Goal: Information Seeking & Learning: Learn about a topic

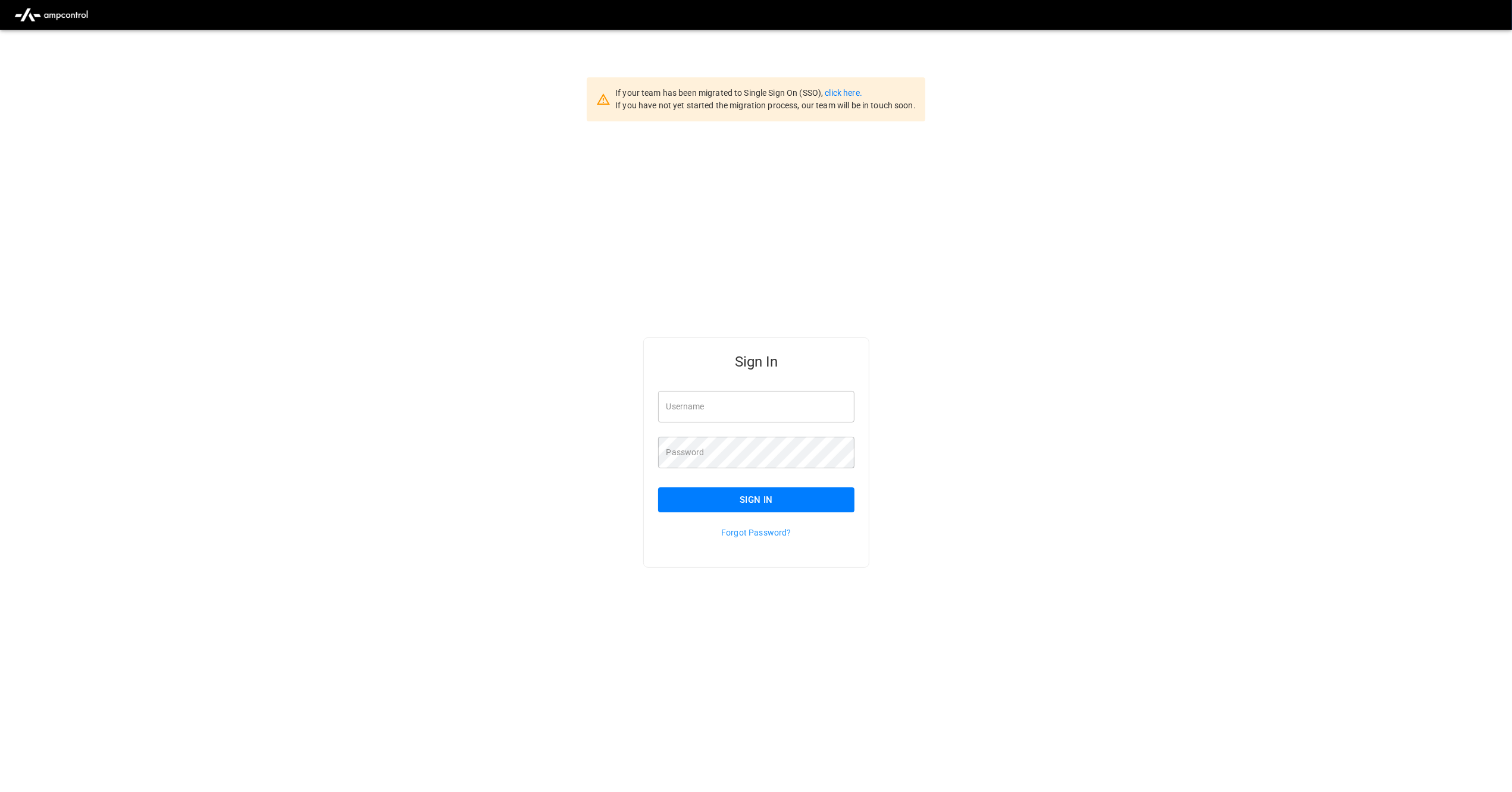
type input "*********"
click at [743, 500] on button "Sign In" at bounding box center [757, 499] width 197 height 25
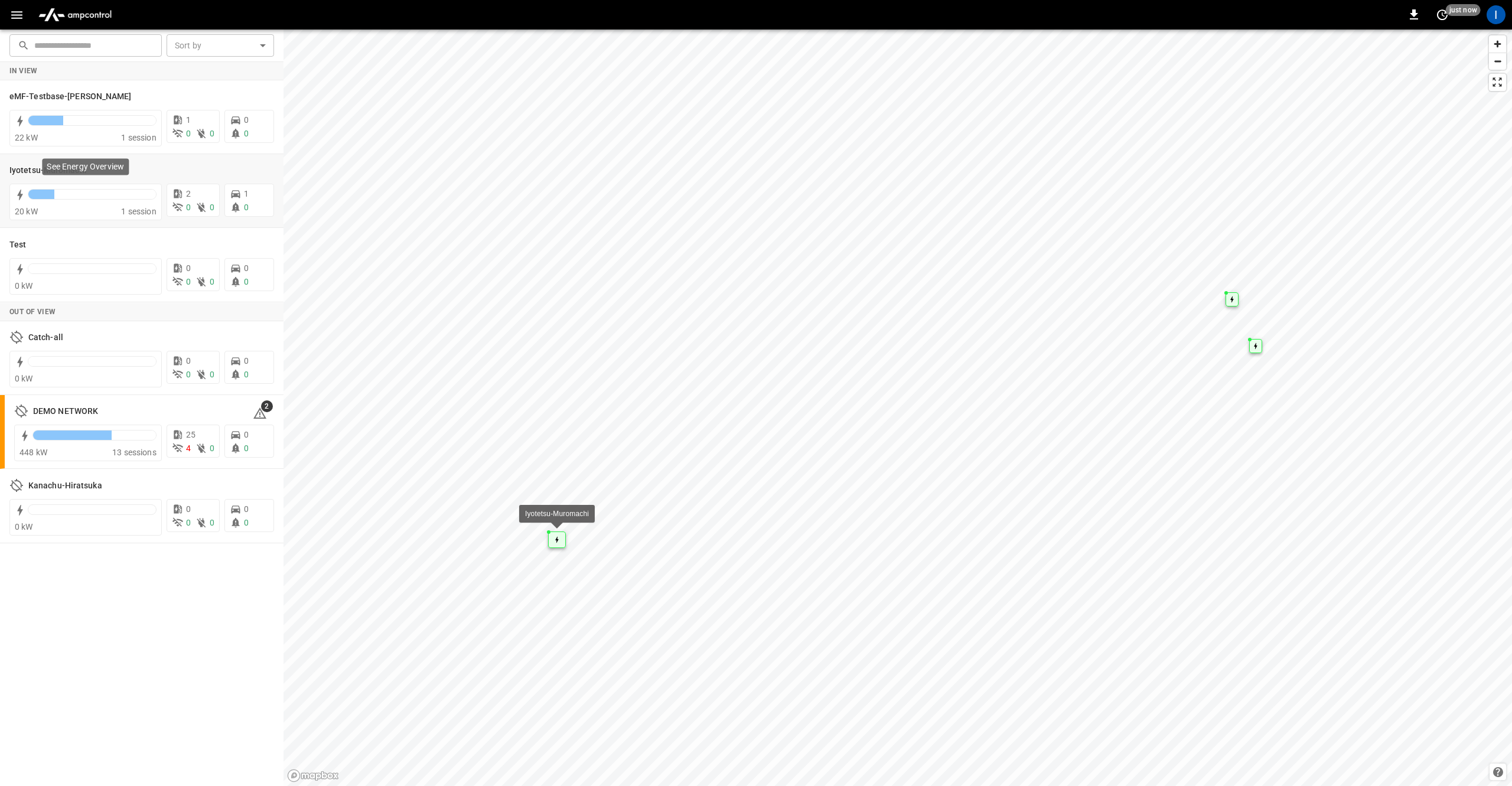
click at [72, 165] on p "See Energy Overview" at bounding box center [85, 166] width 77 height 12
click at [37, 167] on h6 "Iyotetsu-Muromachi" at bounding box center [48, 171] width 77 height 13
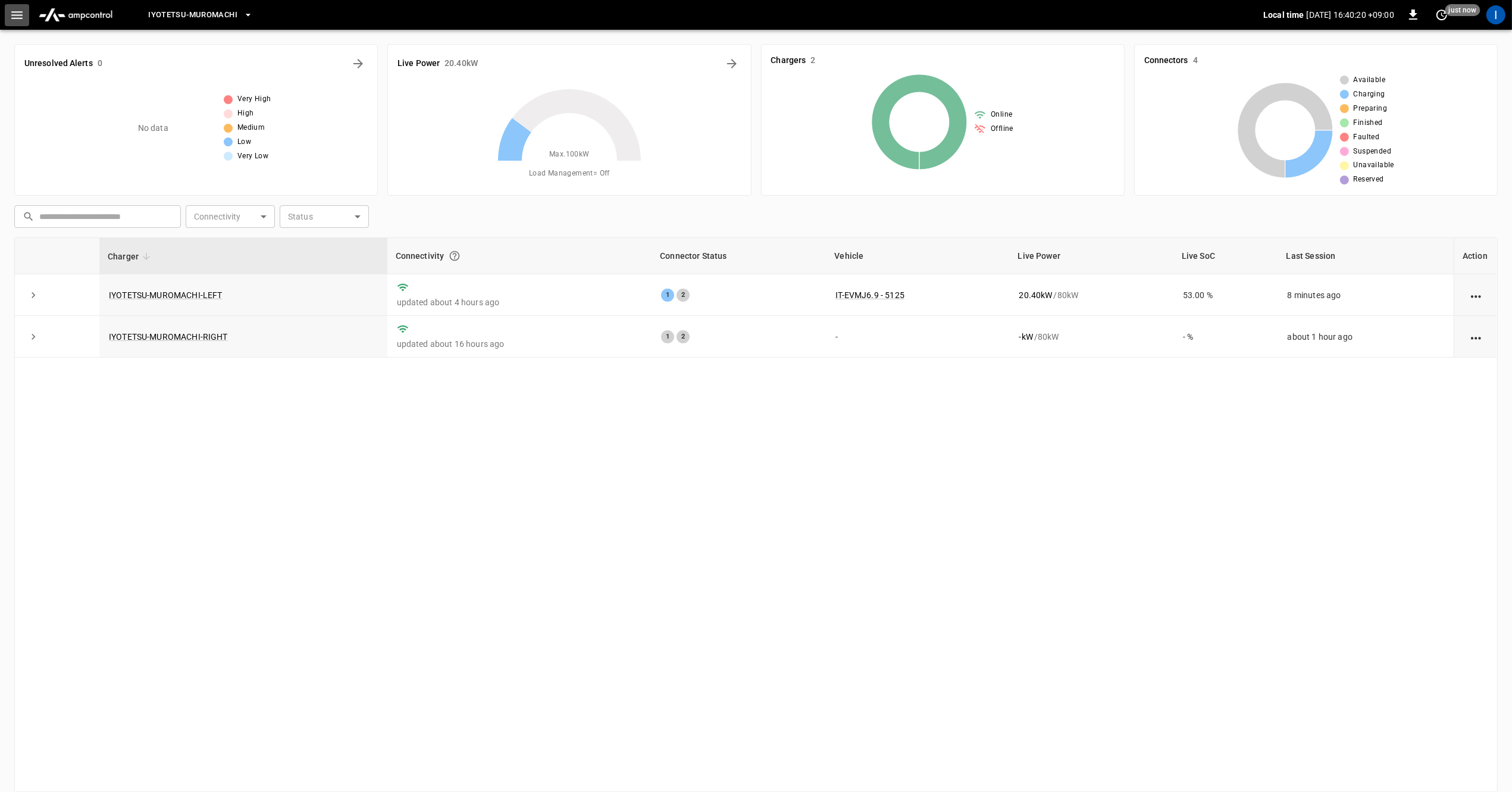
click at [15, 20] on icon "button" at bounding box center [17, 15] width 15 height 15
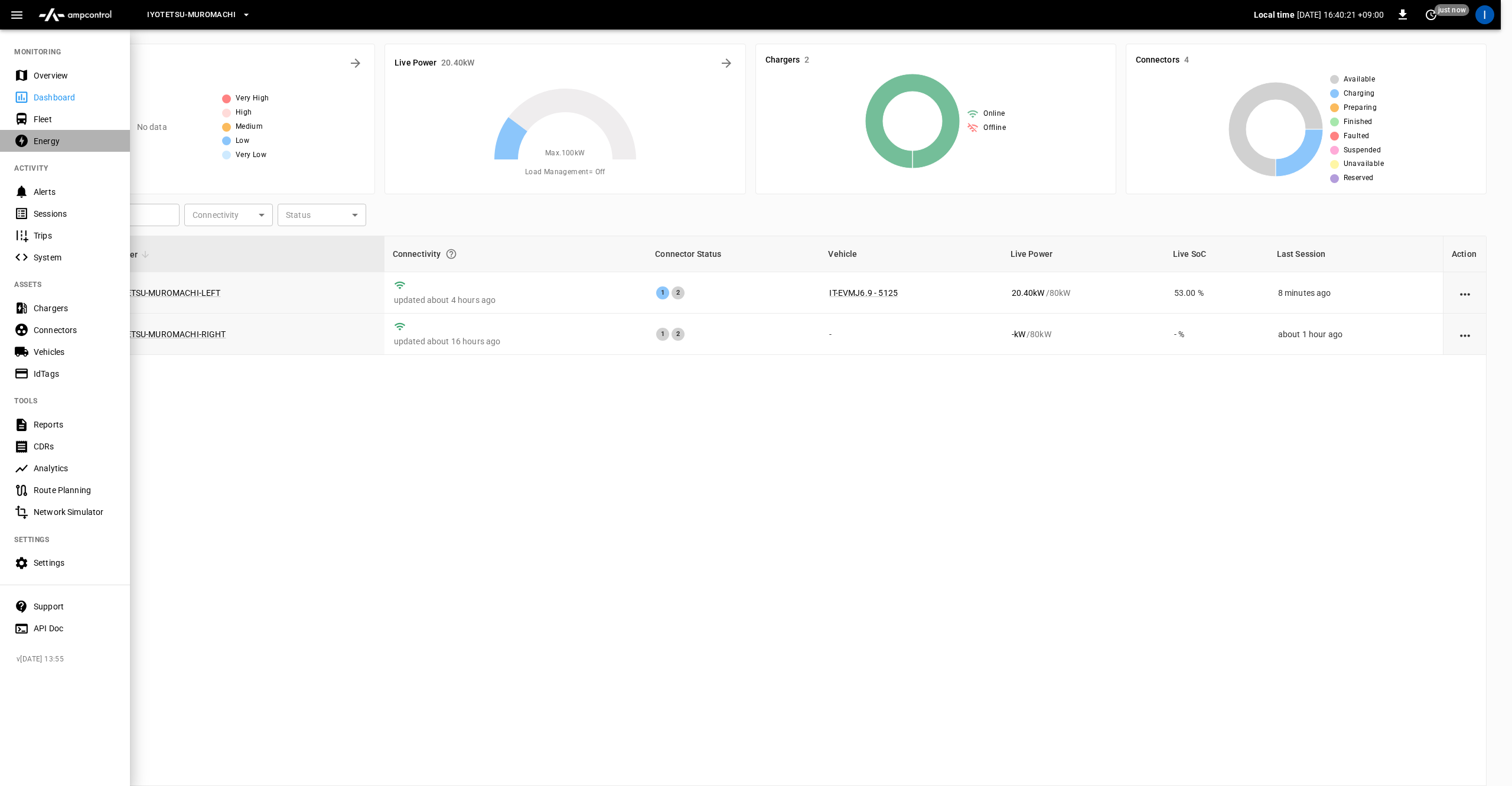
click at [46, 148] on div "Energy" at bounding box center [64, 141] width 130 height 22
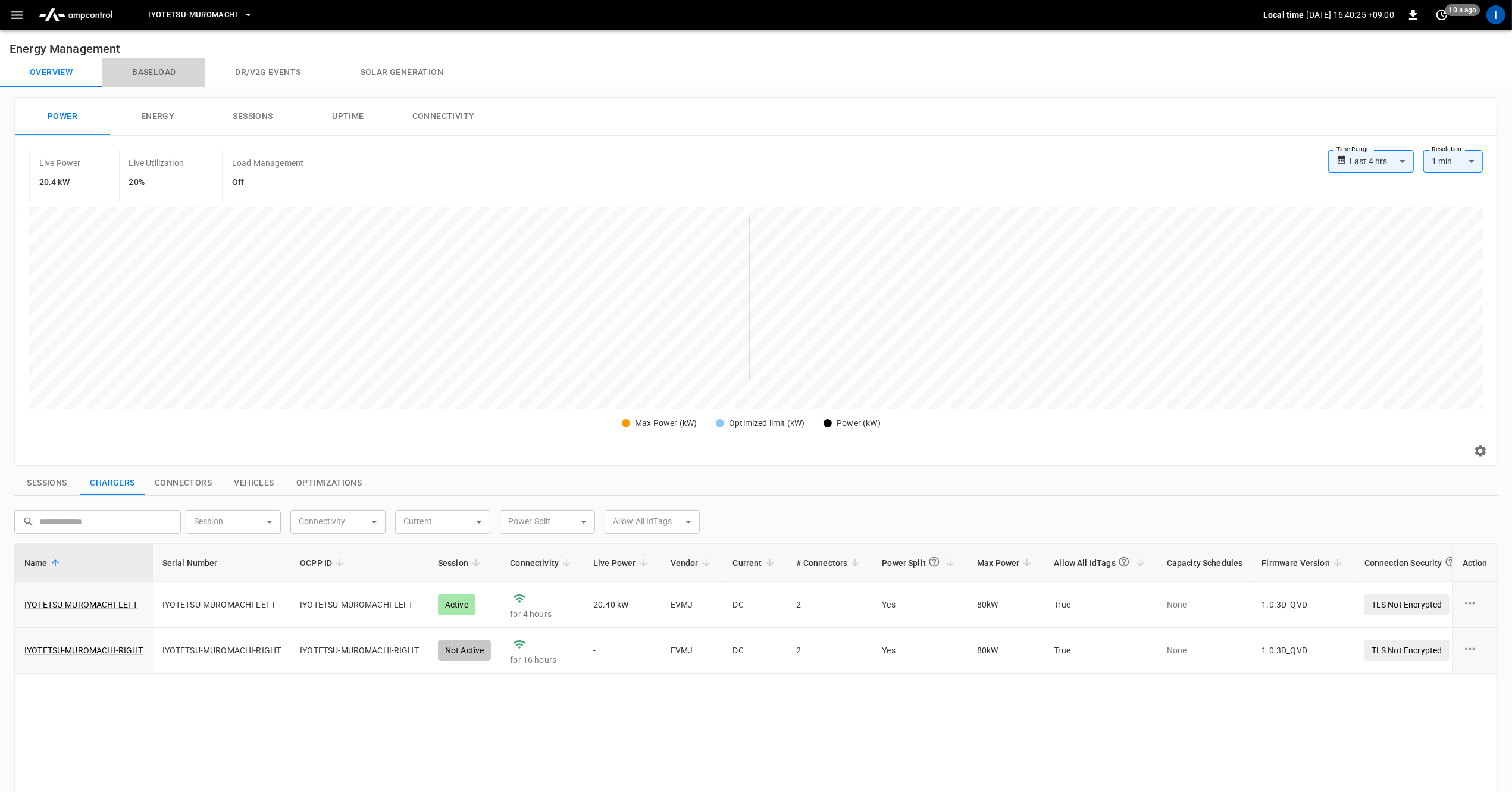
click at [159, 73] on button "Baseload" at bounding box center [153, 72] width 103 height 29
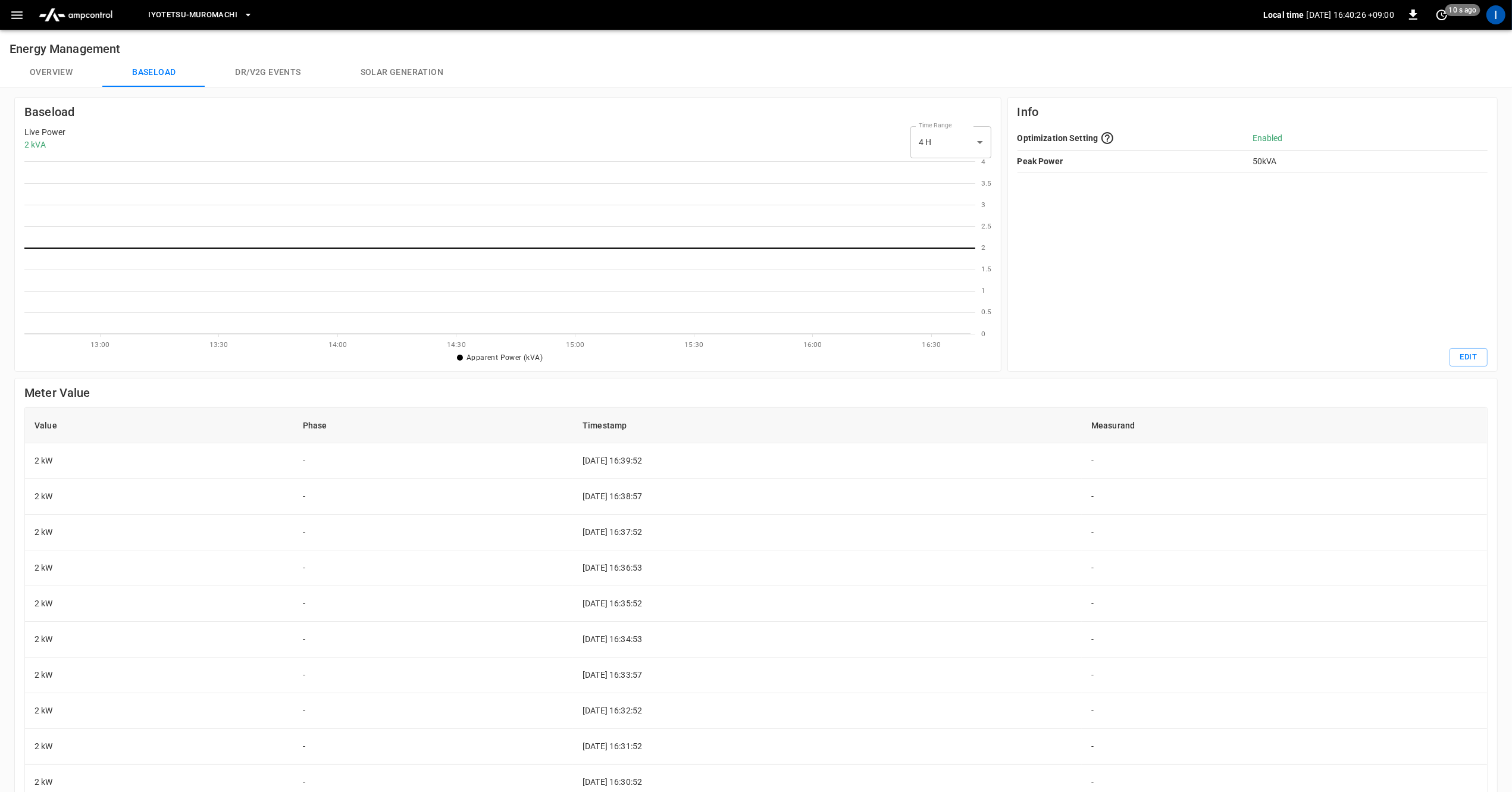
scroll to position [161, 939]
click at [66, 74] on button "Overview" at bounding box center [51, 72] width 102 height 29
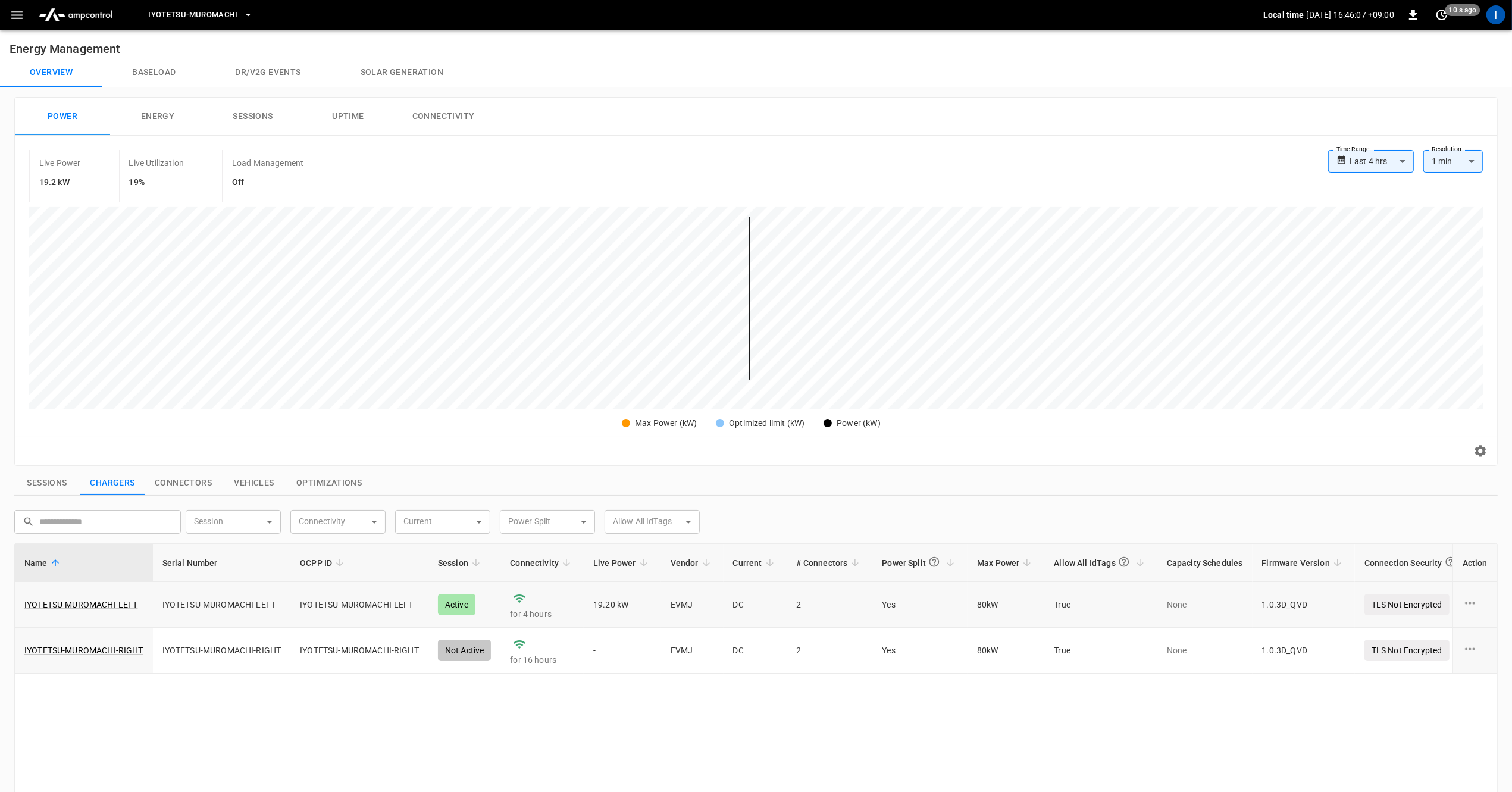
click at [590, 606] on td "19.20 kW" at bounding box center [623, 604] width 78 height 45
